Goal: Use online tool/utility: Utilize a website feature to perform a specific function

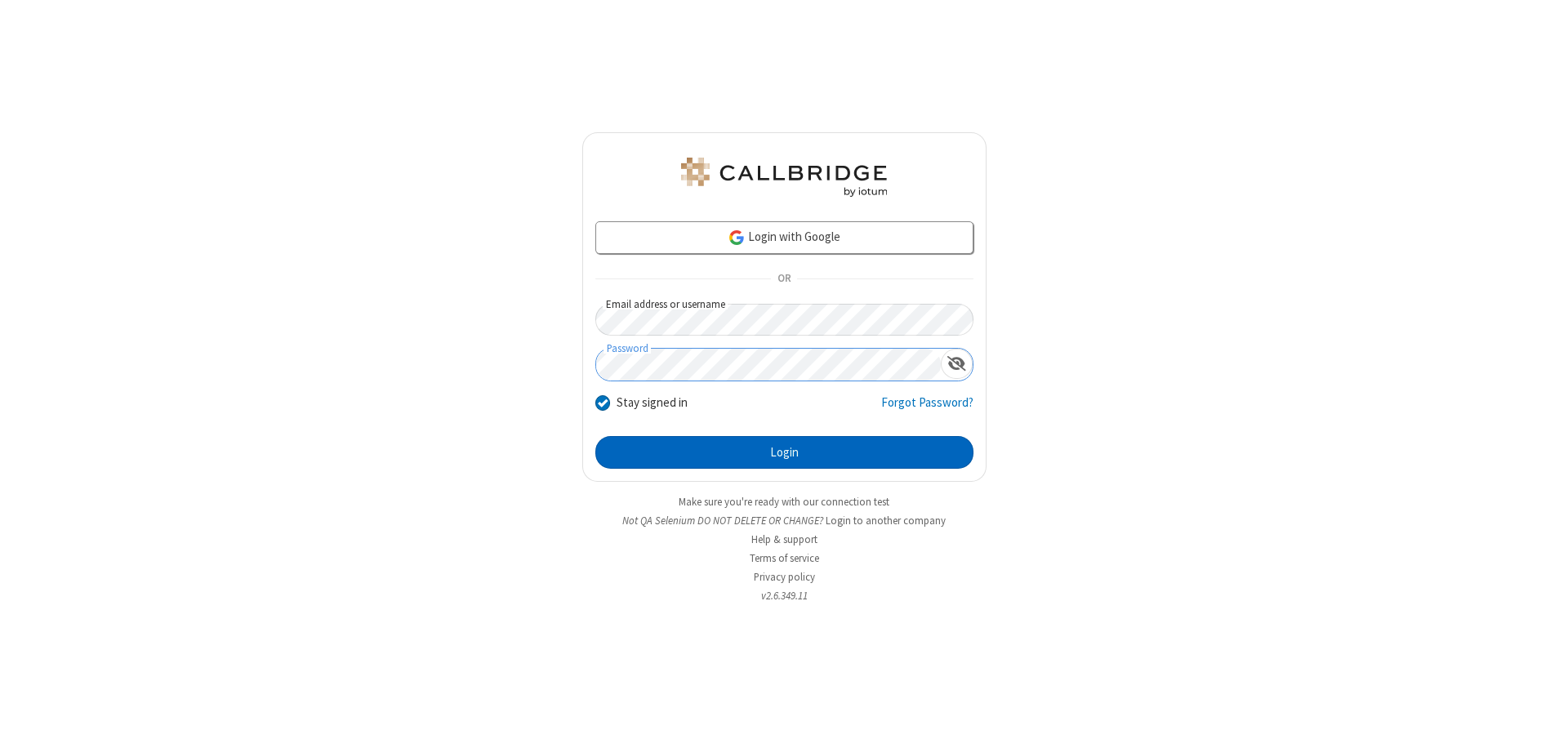
click at [784, 452] on button "Login" at bounding box center [784, 452] width 378 height 33
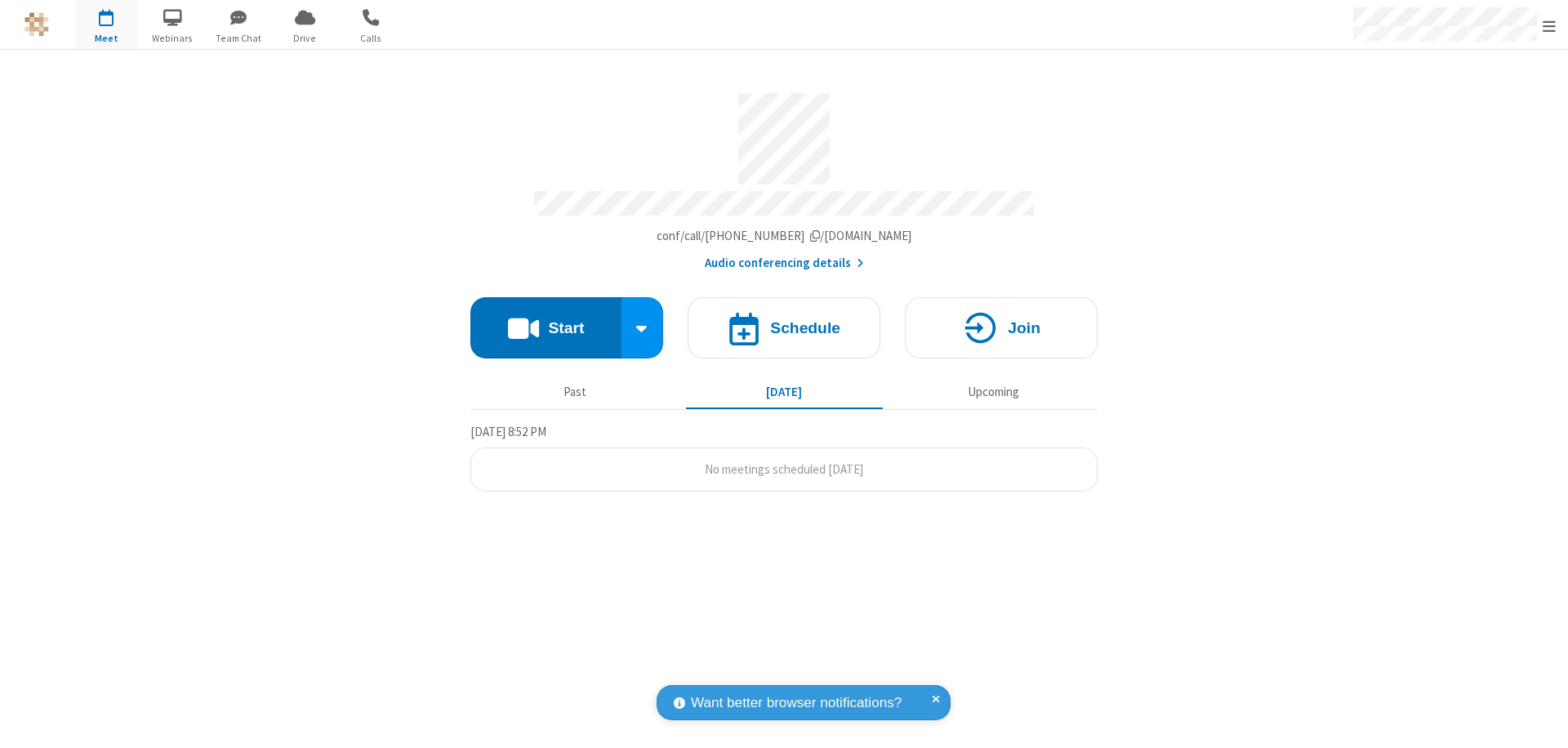
click at [545, 320] on button "Start" at bounding box center [545, 328] width 151 height 61
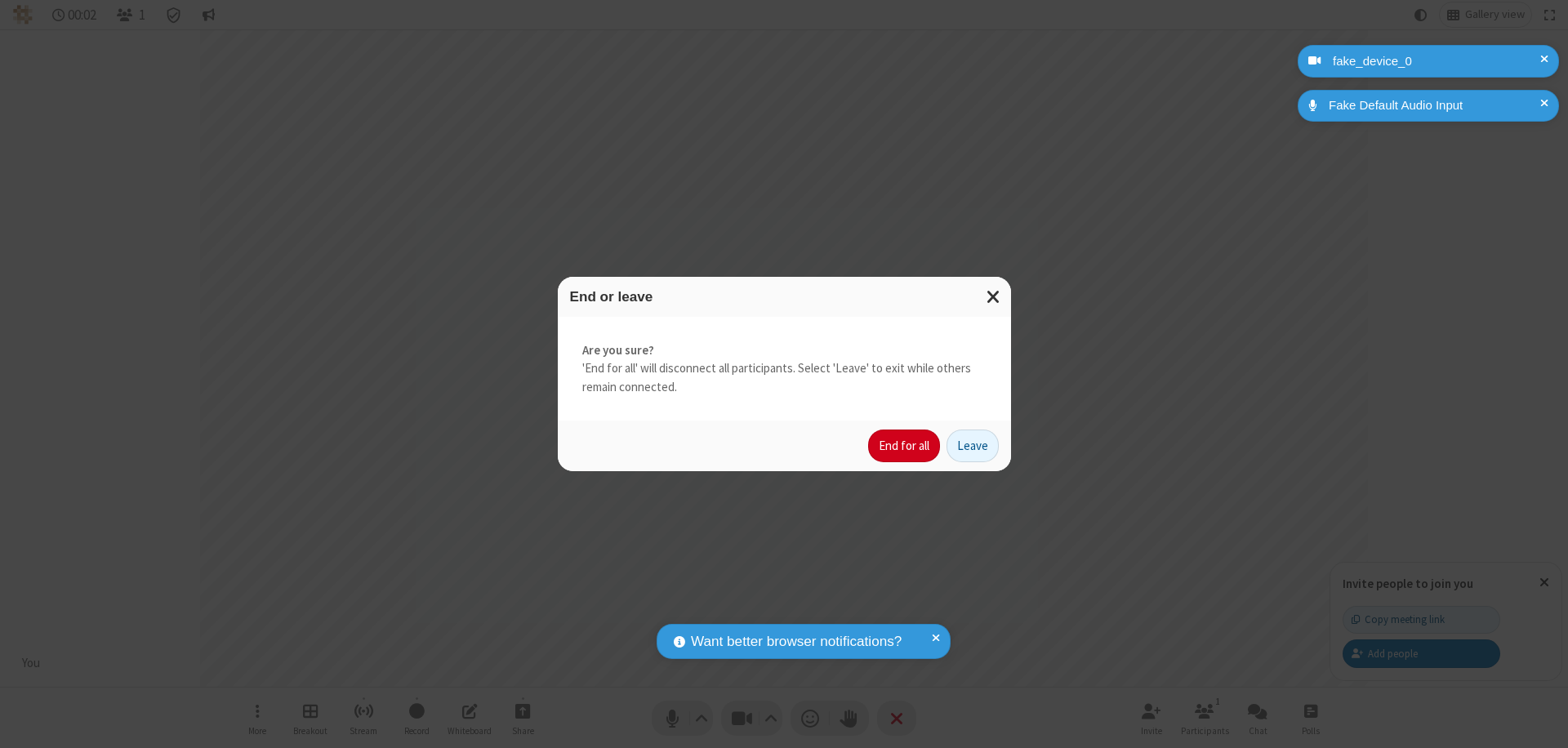
click at [905, 446] on button "End for all" at bounding box center [903, 446] width 72 height 33
